Goal: Book appointment/travel/reservation

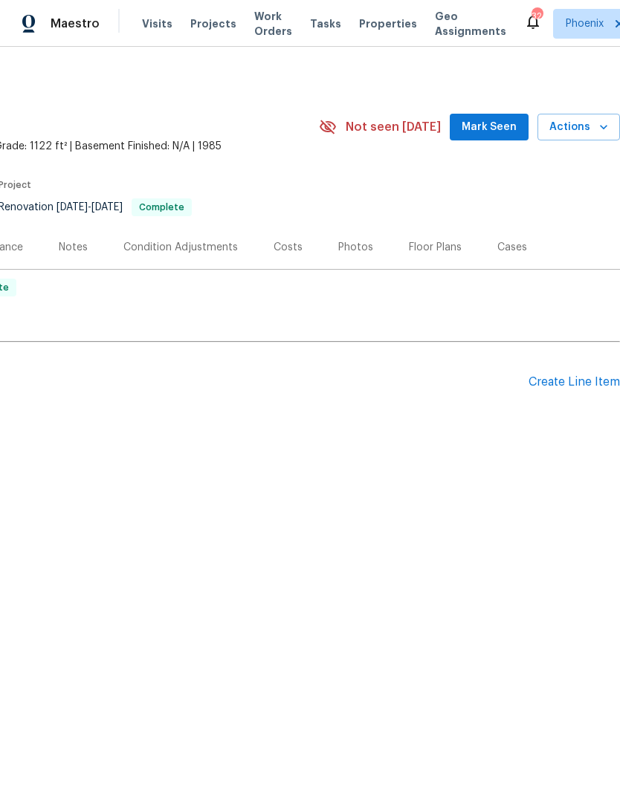
scroll to position [0, 220]
click at [596, 133] on icon "button" at bounding box center [603, 127] width 15 height 15
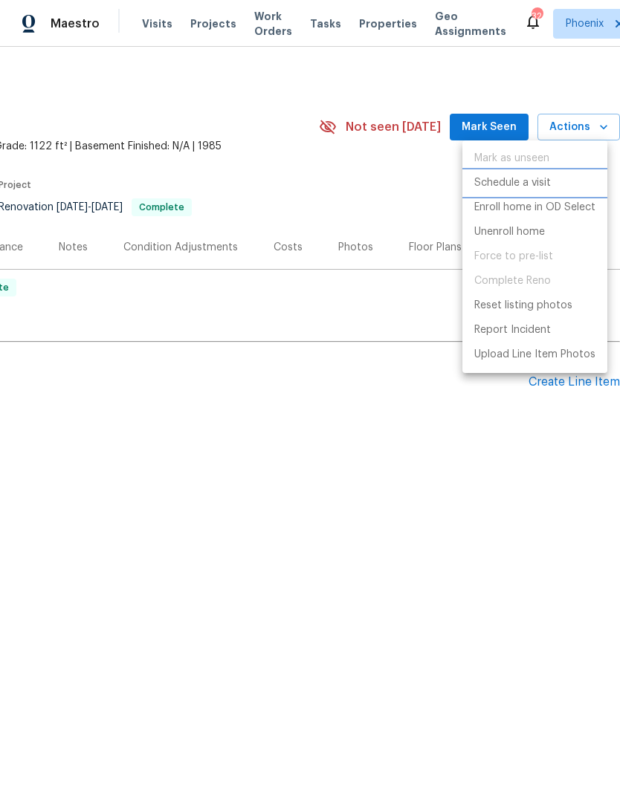
click at [534, 185] on p "Schedule a visit" at bounding box center [512, 183] width 77 height 16
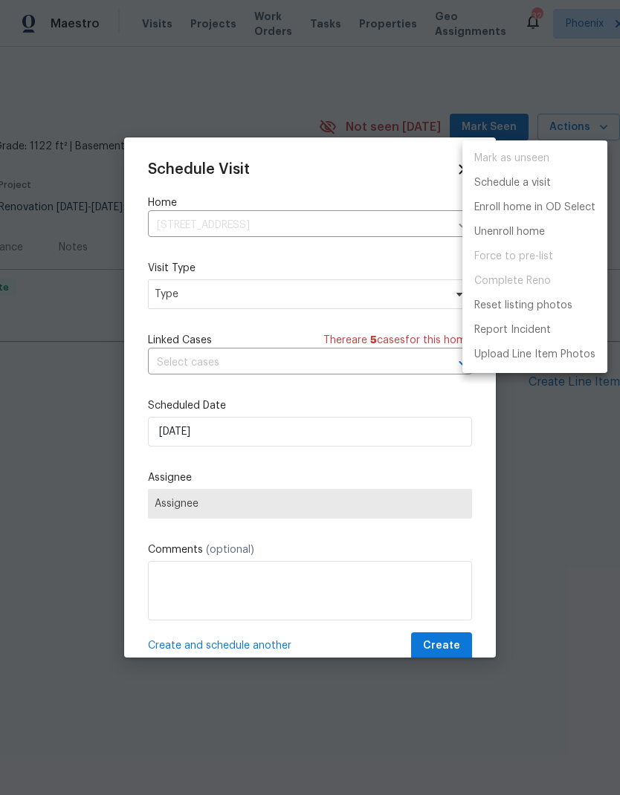
click at [397, 307] on div at bounding box center [310, 397] width 620 height 795
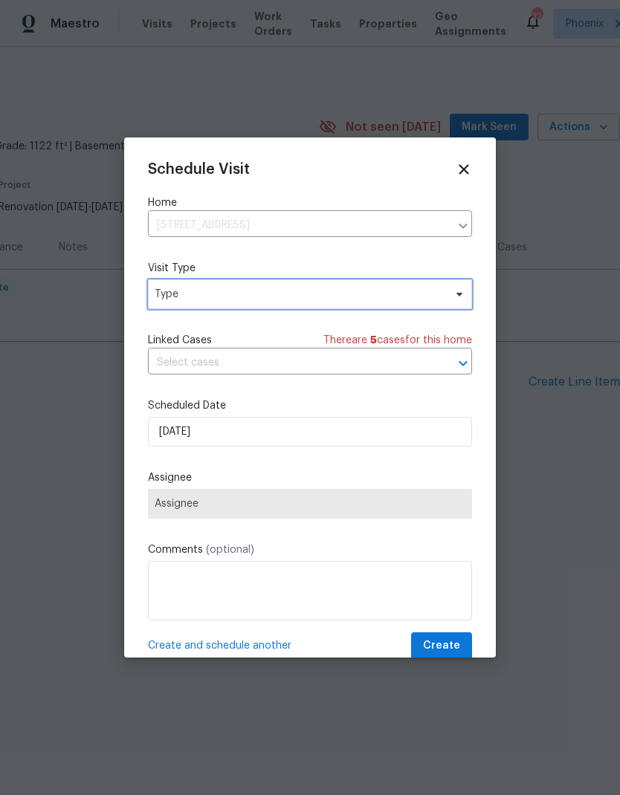
click at [401, 306] on span "Type" at bounding box center [310, 294] width 324 height 30
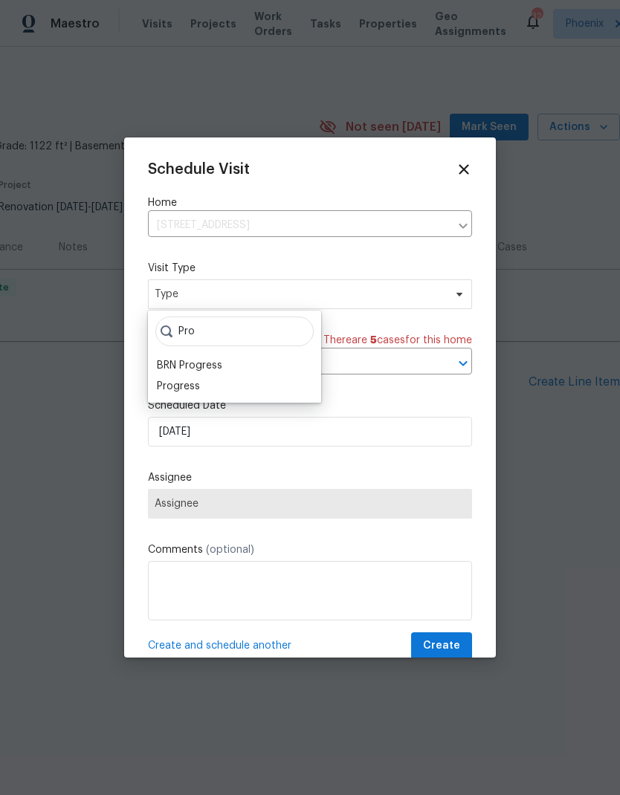
type input "Pro"
click at [168, 386] on div "Progress" at bounding box center [178, 386] width 43 height 15
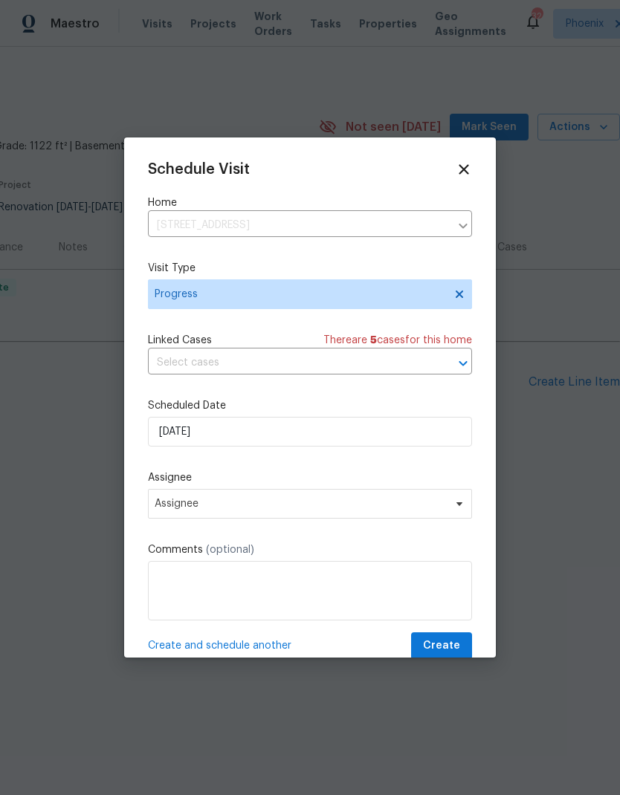
click at [465, 158] on div "Schedule Visit Home [STREET_ADDRESS] ​ Visit Type Progress Linked Cases There a…" at bounding box center [310, 398] width 372 height 520
click at [468, 170] on icon at bounding box center [464, 169] width 16 height 16
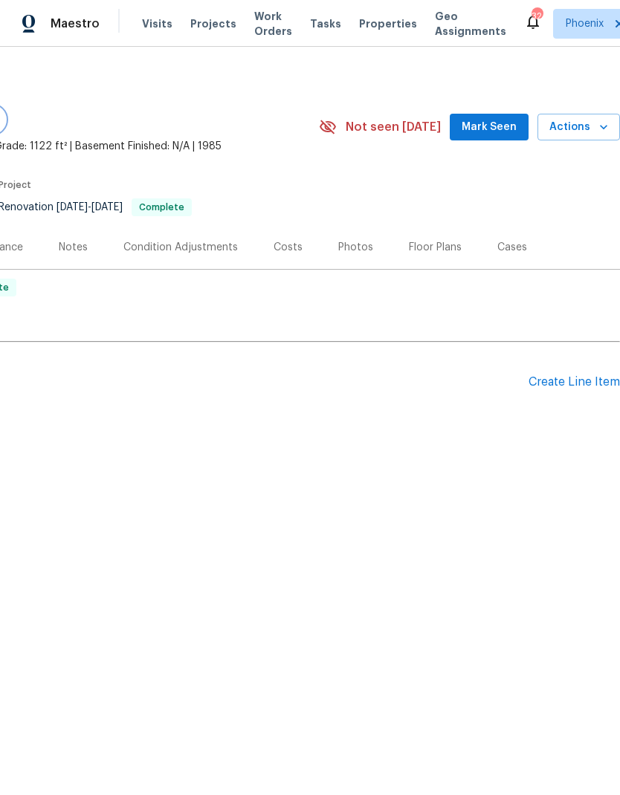
click at [142, 17] on span "Visits" at bounding box center [157, 23] width 30 height 15
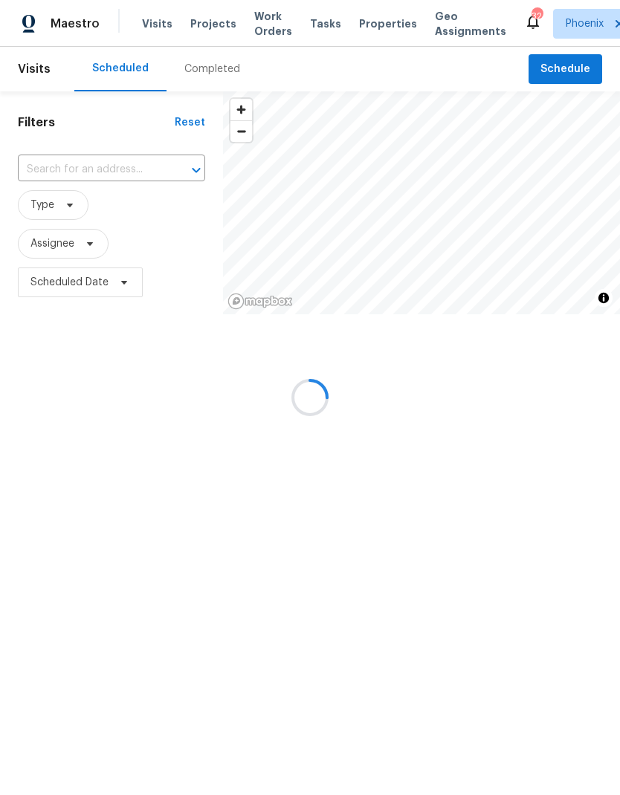
click at [50, 175] on input "text" at bounding box center [91, 169] width 146 height 23
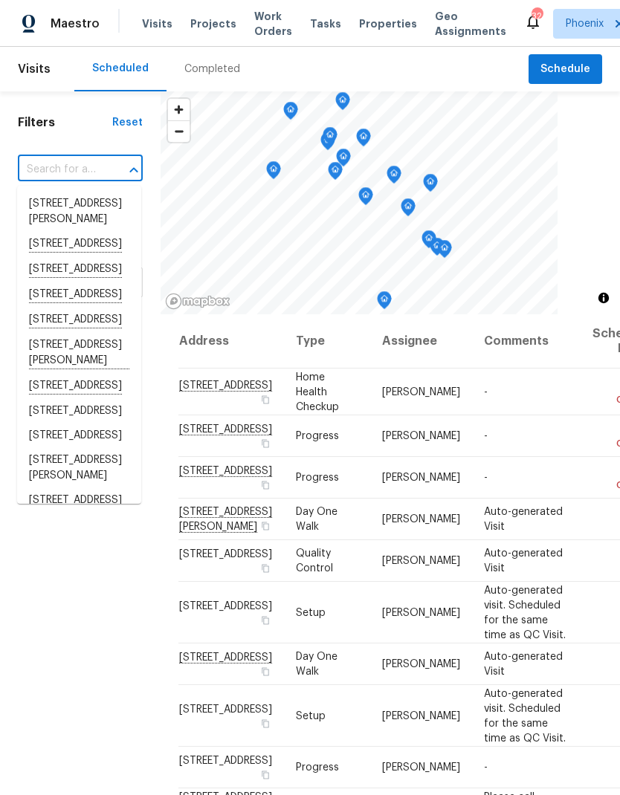
paste input "[STREET_ADDRESS]"
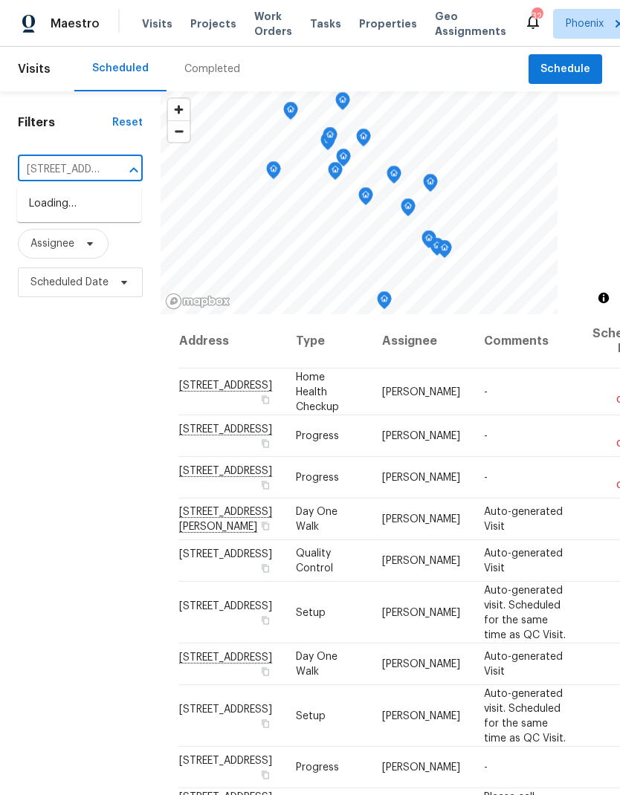
type input "[STREET_ADDRESS]"
click at [49, 242] on li "[STREET_ADDRESS]" at bounding box center [79, 228] width 124 height 25
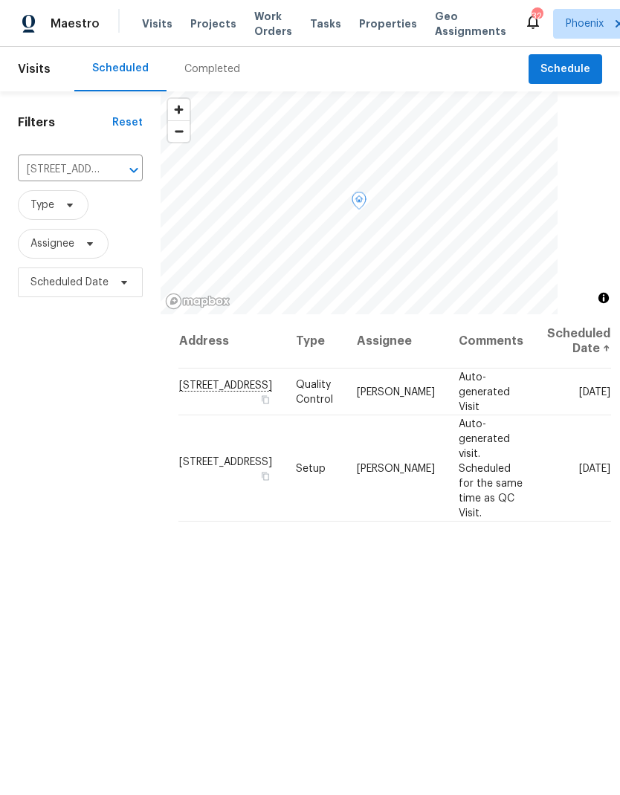
click at [0, 0] on icon at bounding box center [0, 0] width 0 height 0
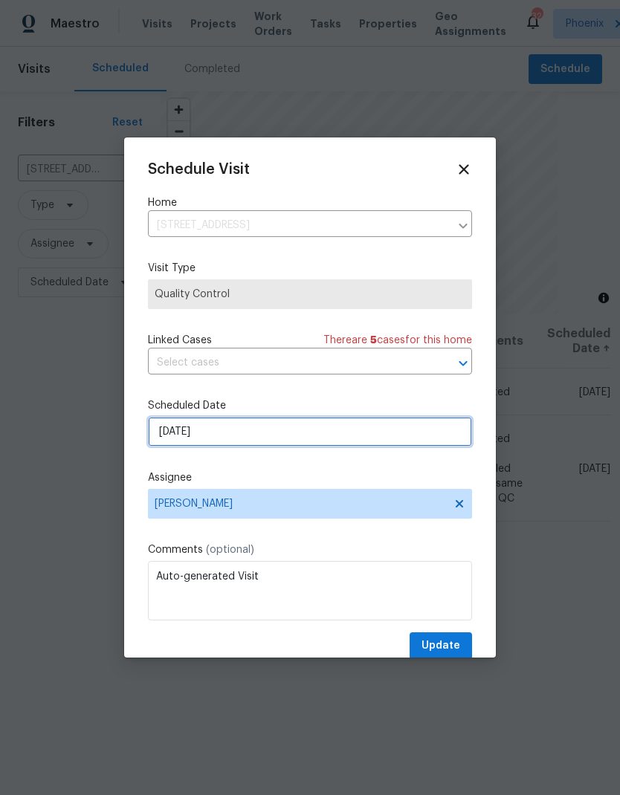
click at [165, 431] on input "[DATE]" at bounding box center [310, 432] width 324 height 30
select select "8"
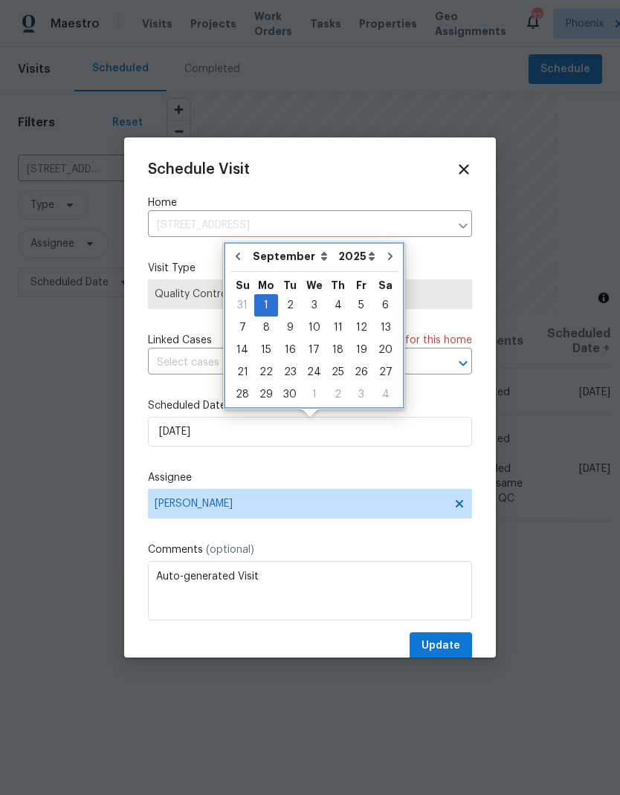
click at [240, 253] on icon "Go to previous month" at bounding box center [238, 256] width 4 height 7
type input "[DATE]"
select select "7"
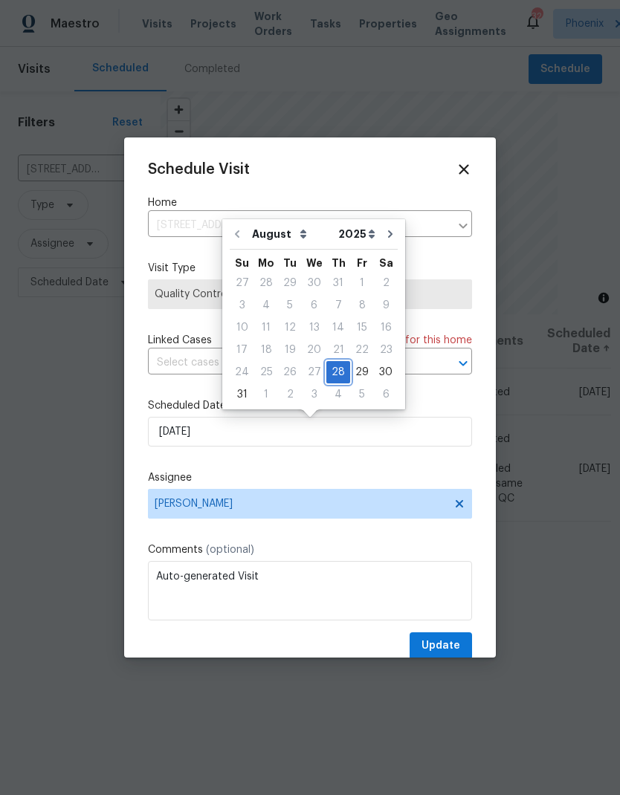
click at [337, 369] on div "28" at bounding box center [338, 372] width 24 height 21
click at [461, 642] on button "Update" at bounding box center [441, 647] width 62 height 28
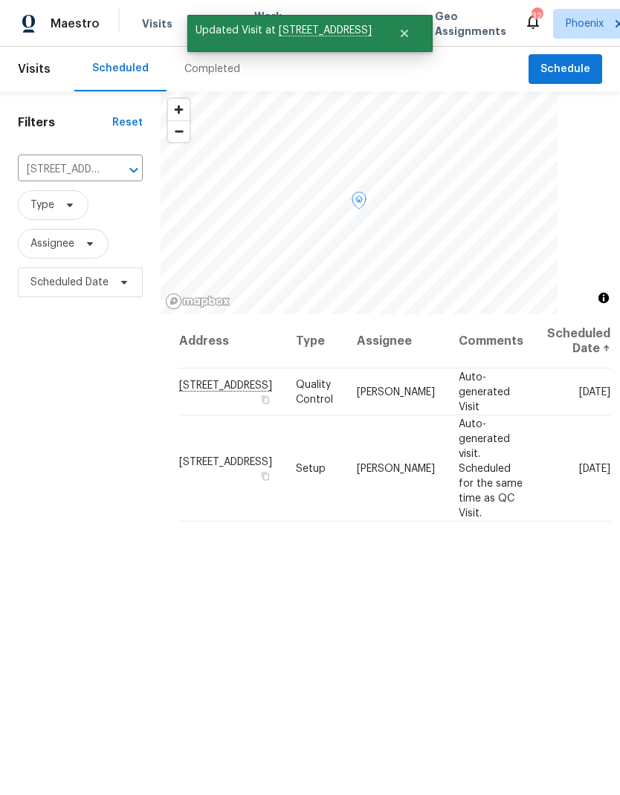
click at [0, 0] on icon at bounding box center [0, 0] width 0 height 0
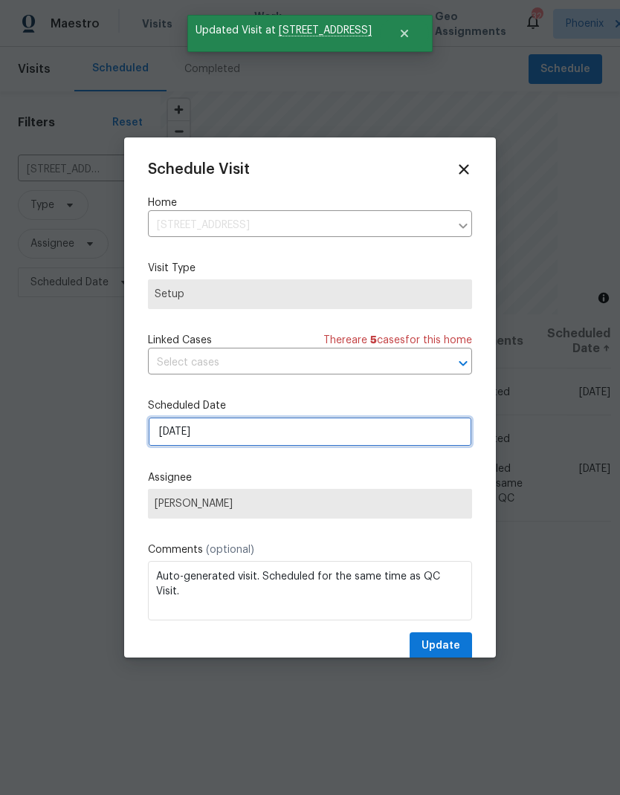
click at [360, 439] on input "[DATE]" at bounding box center [310, 432] width 324 height 30
select select "8"
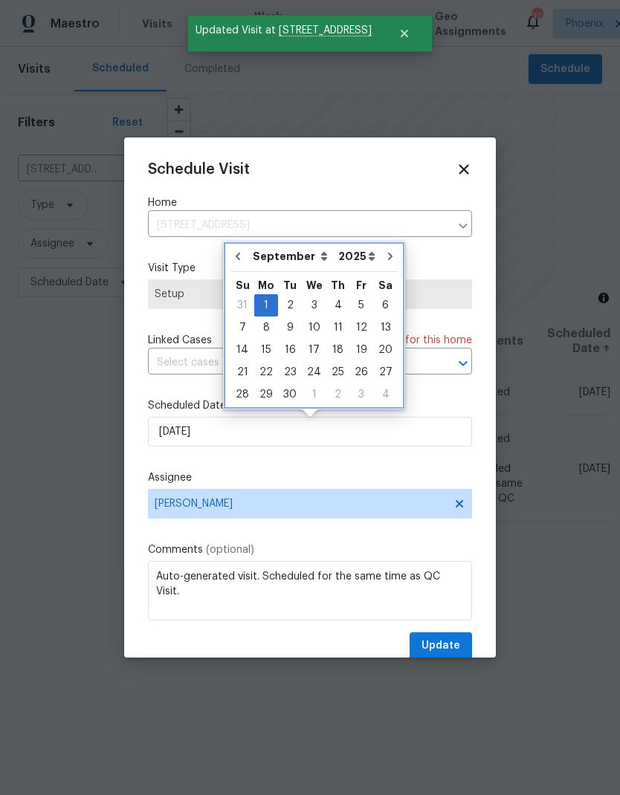
click at [240, 248] on button "Go to previous month" at bounding box center [238, 257] width 22 height 30
type input "[DATE]"
select select "7"
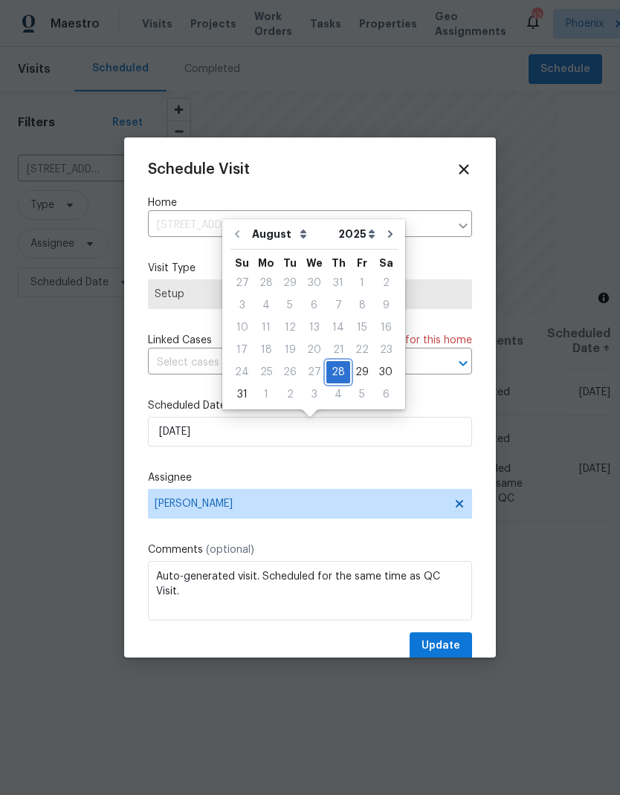
click at [337, 373] on div "28" at bounding box center [338, 372] width 24 height 21
click at [464, 647] on button "Update" at bounding box center [441, 647] width 62 height 28
